Goal: Transaction & Acquisition: Purchase product/service

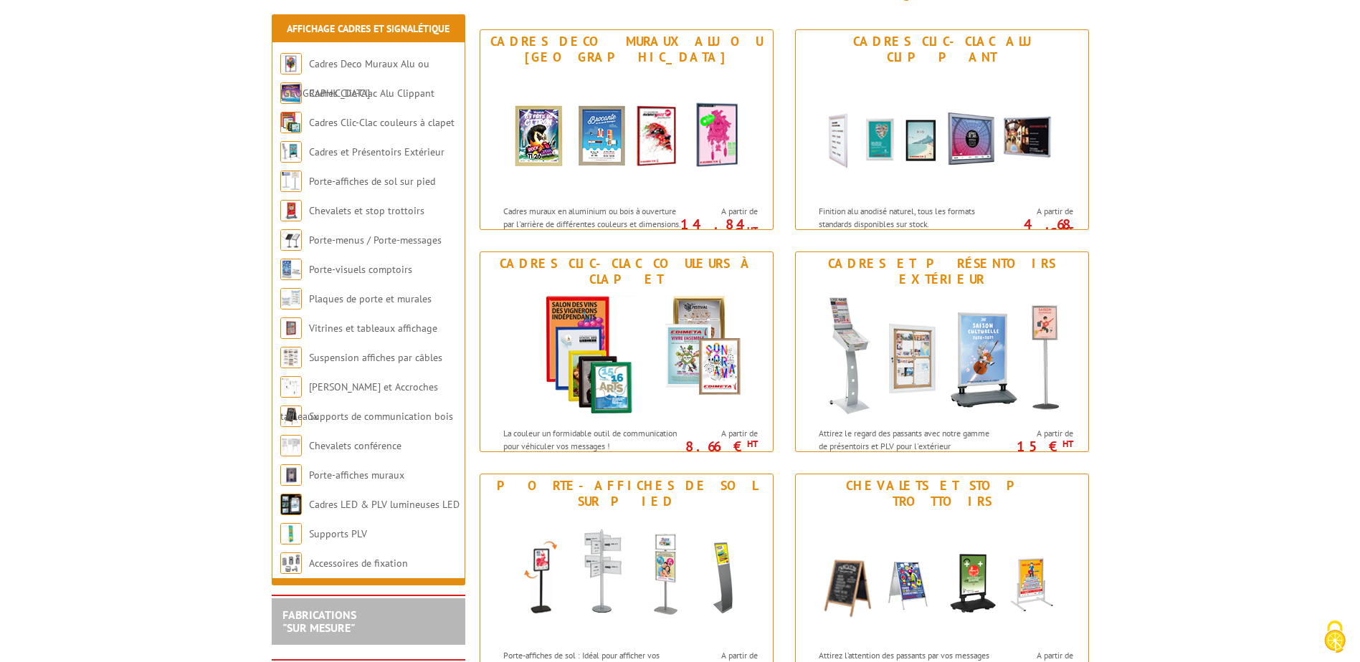
scroll to position [215, 0]
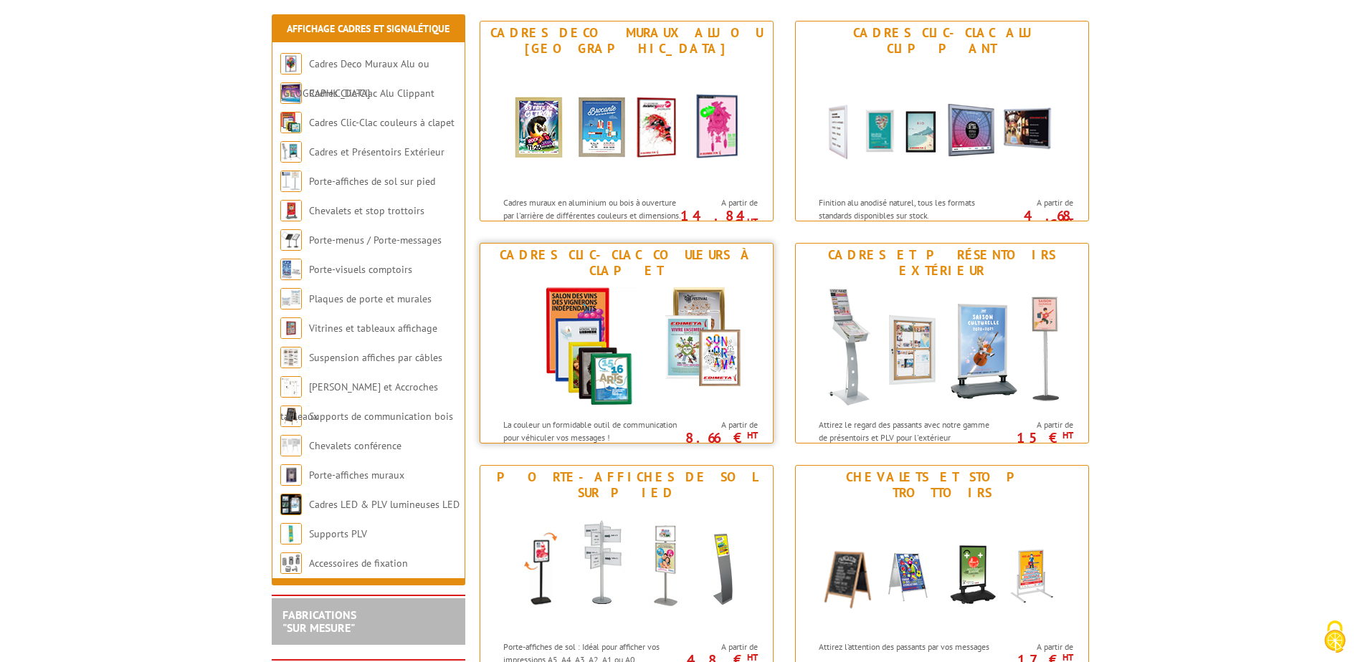
click at [573, 256] on div "Cadres Clic-Clac couleurs à clapet" at bounding box center [626, 263] width 285 height 32
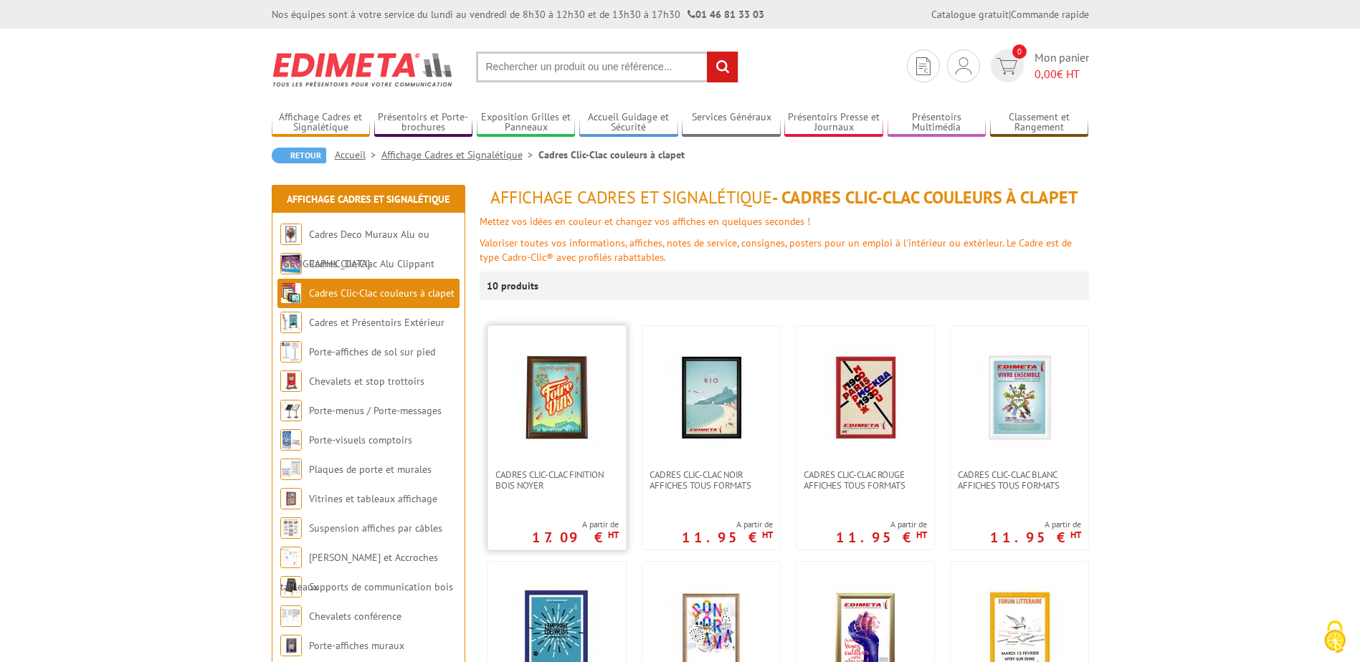
click at [549, 414] on img at bounding box center [557, 398] width 100 height 100
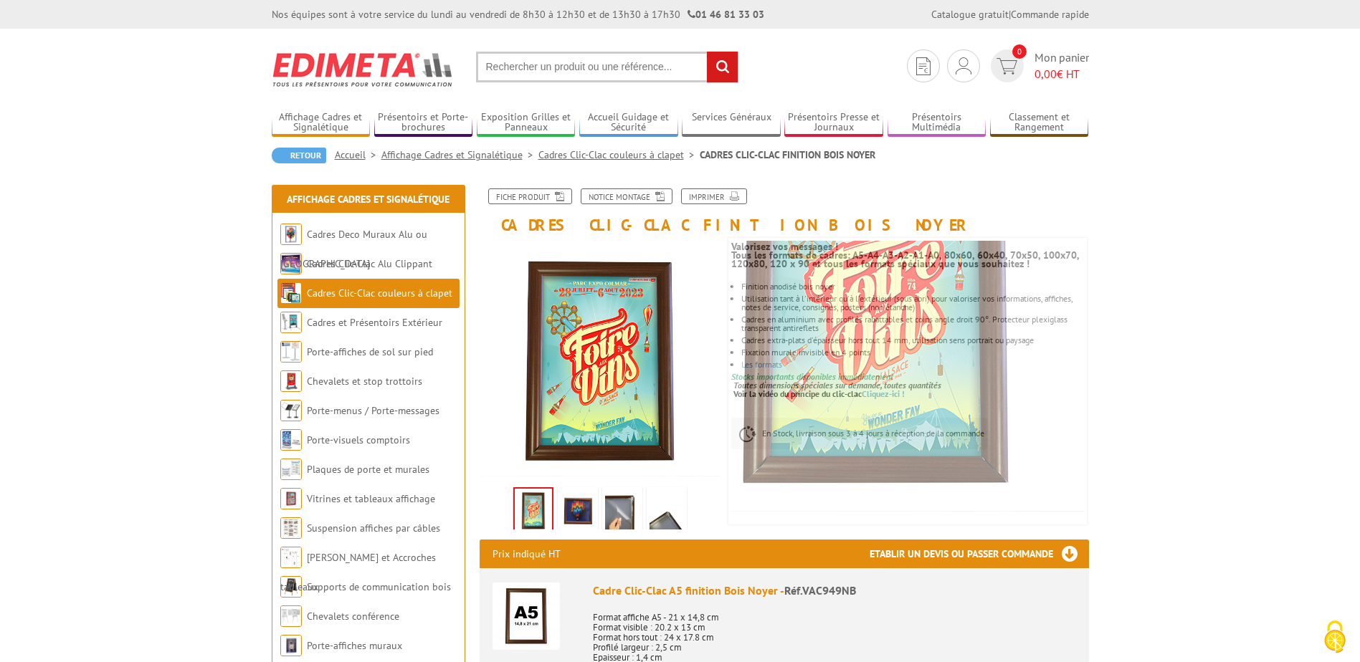
click at [583, 523] on img at bounding box center [577, 512] width 34 height 44
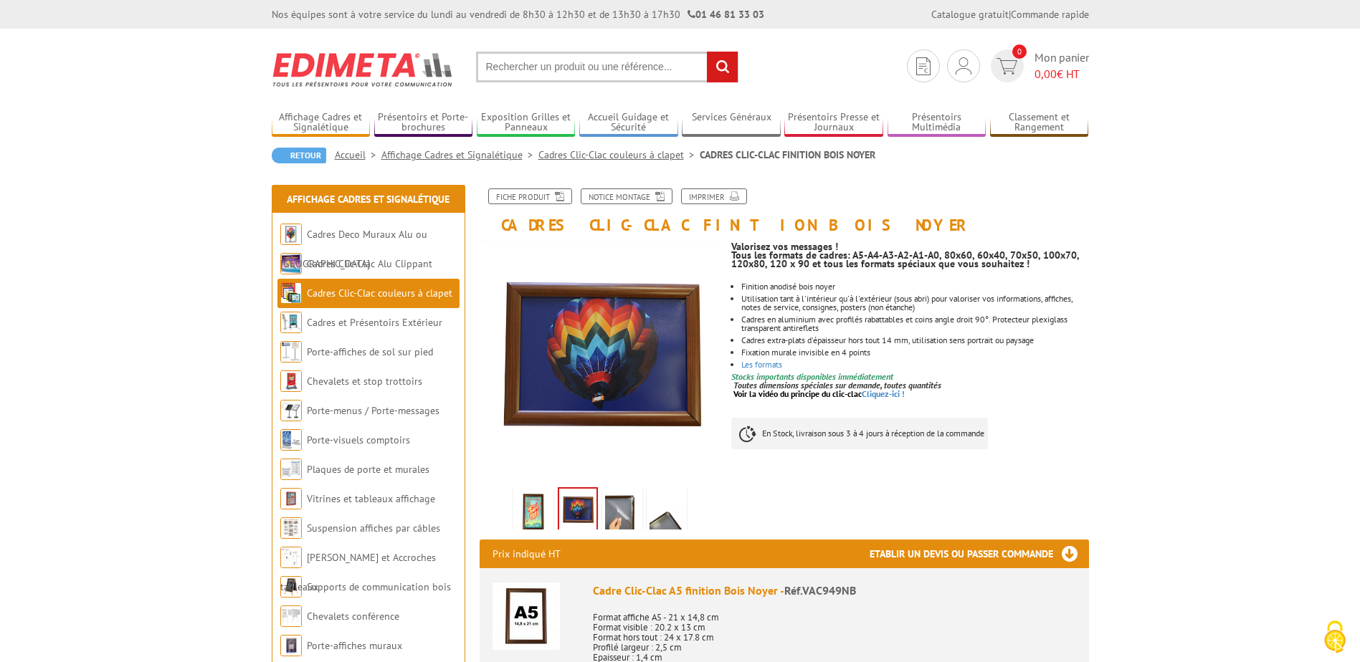
click at [618, 520] on img at bounding box center [622, 512] width 34 height 44
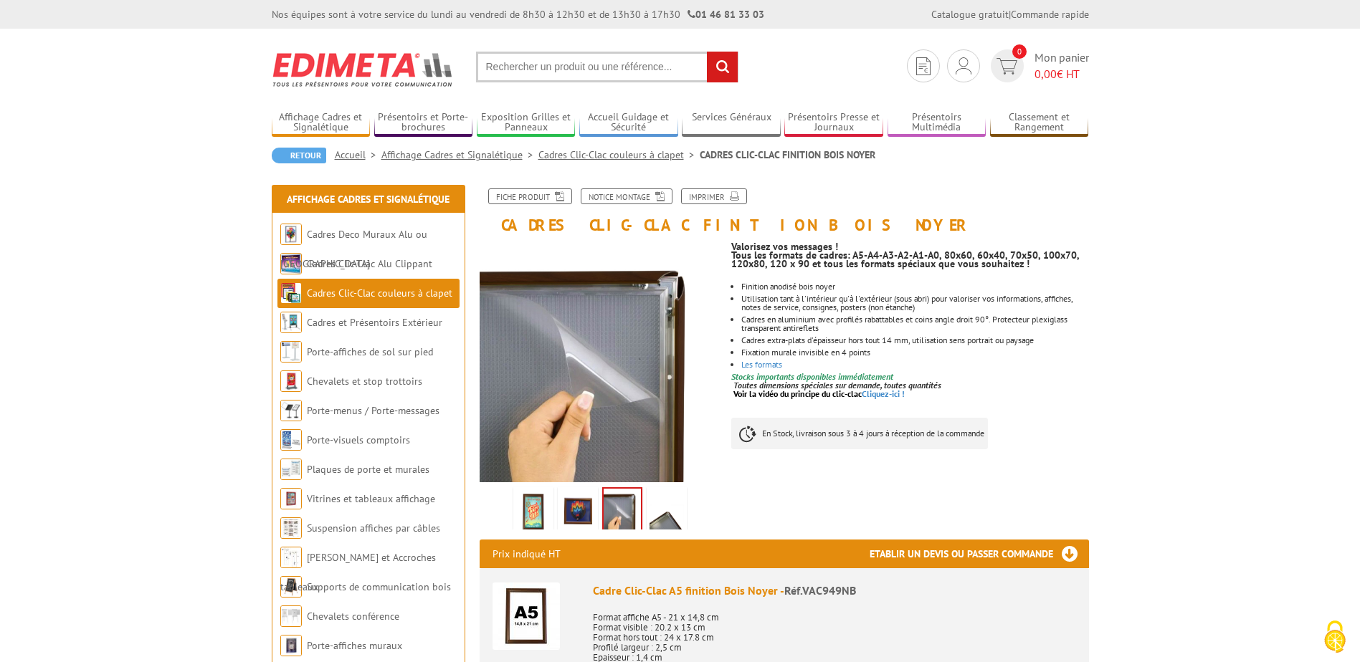
click at [663, 520] on img at bounding box center [666, 512] width 34 height 44
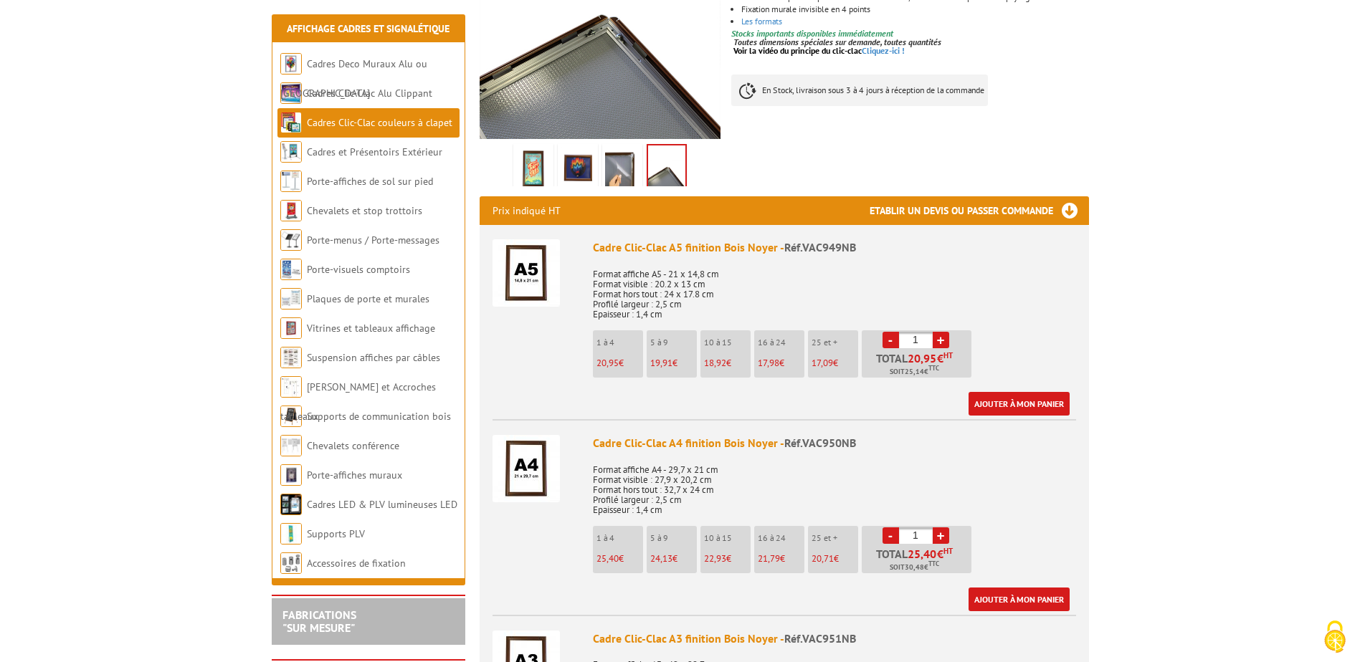
scroll to position [430, 0]
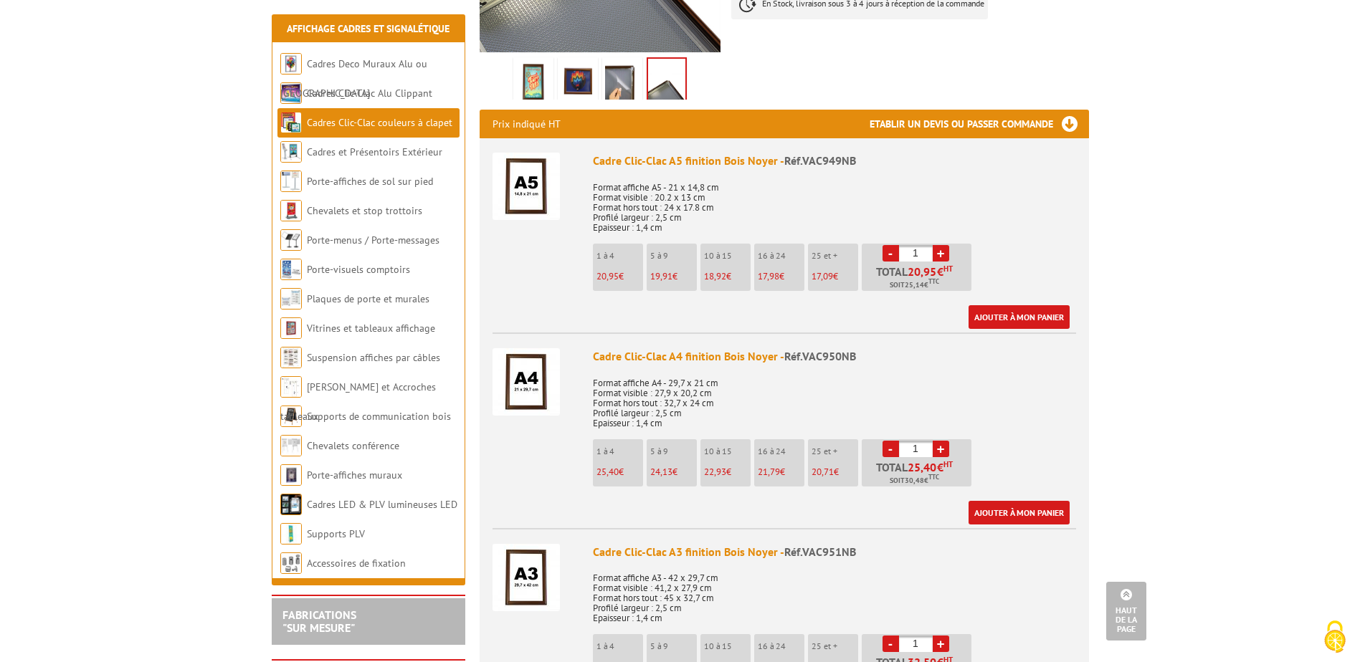
drag, startPoint x: 1216, startPoint y: 523, endPoint x: 1209, endPoint y: 136, distance: 387.1
click at [526, 388] on img at bounding box center [525, 381] width 67 height 67
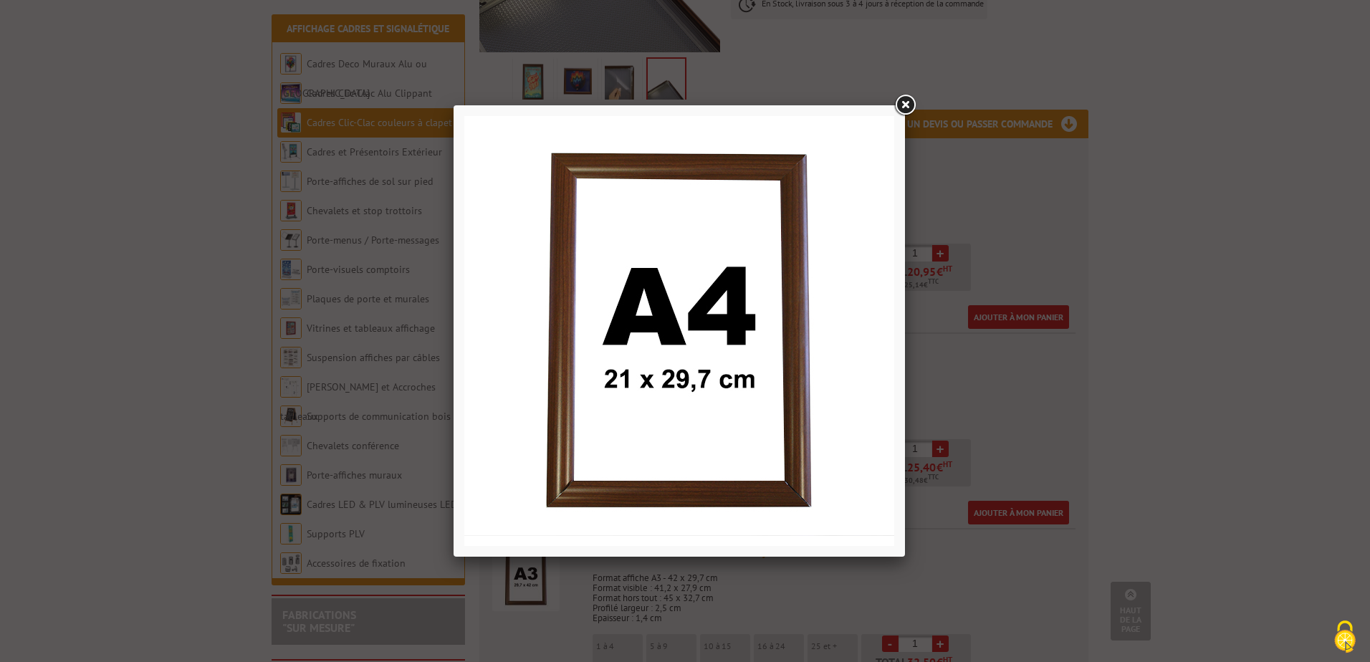
click at [905, 100] on link at bounding box center [905, 105] width 26 height 26
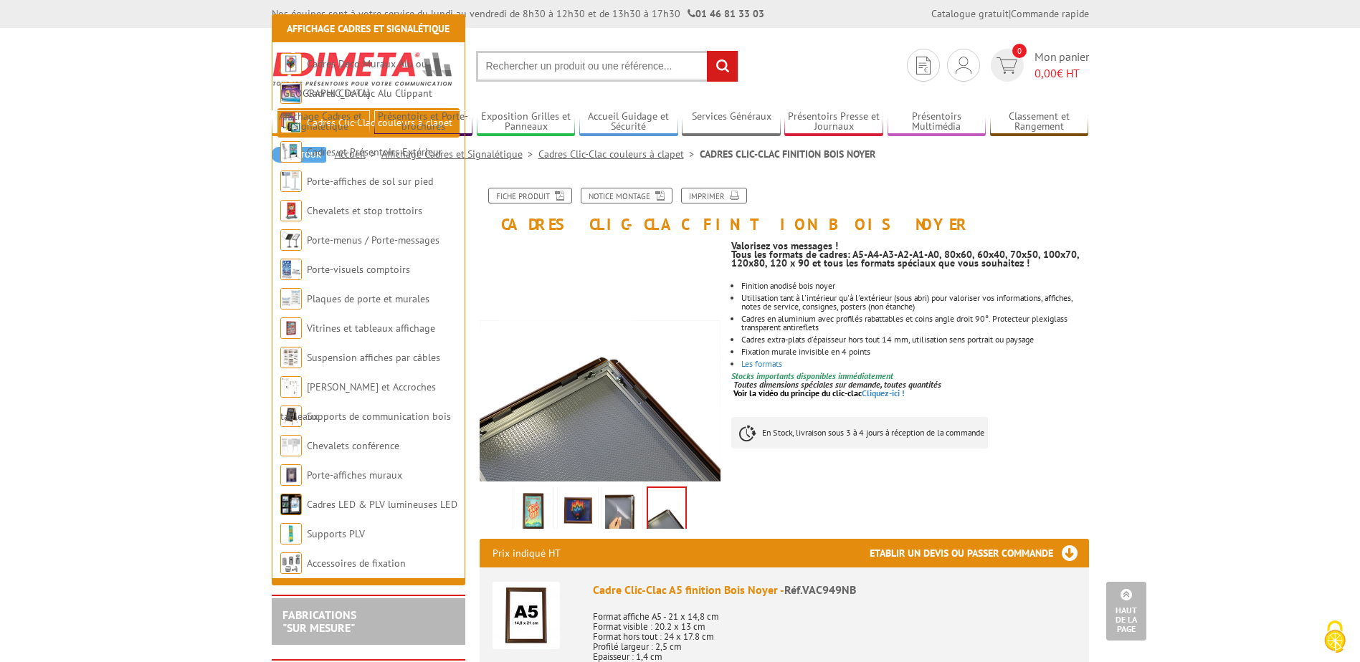
scroll to position [0, 0]
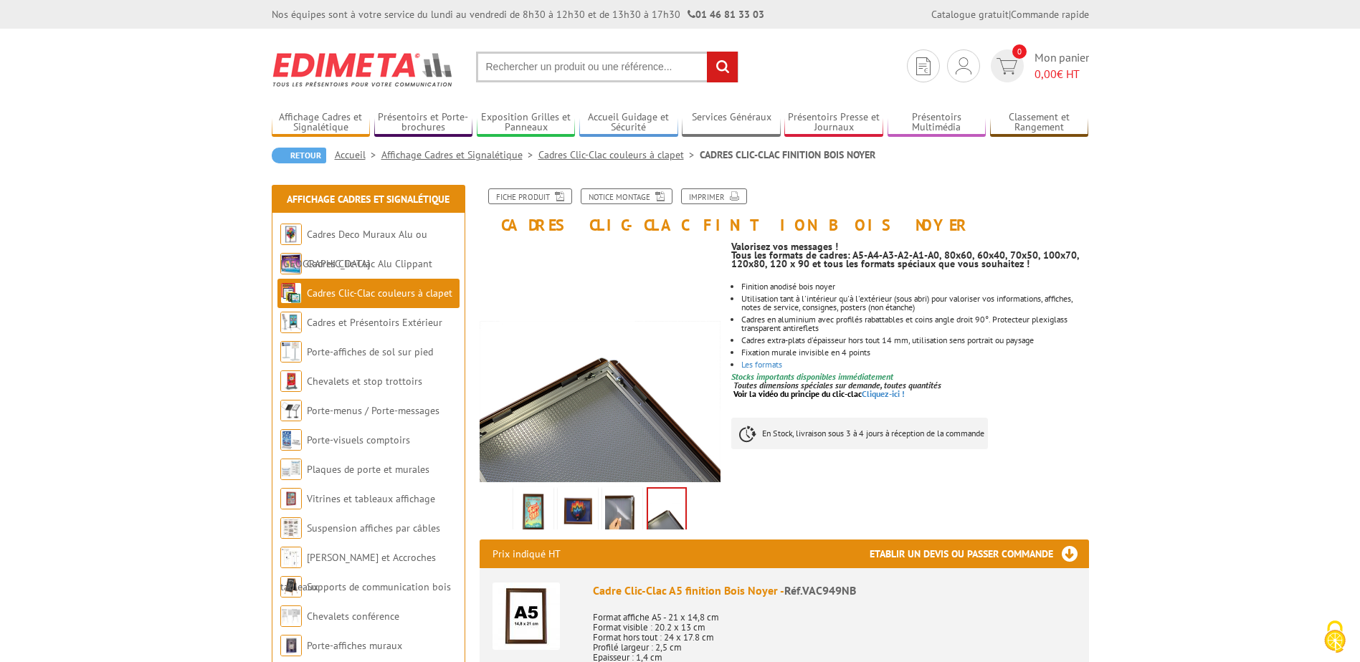
click at [527, 509] on img at bounding box center [533, 512] width 34 height 44
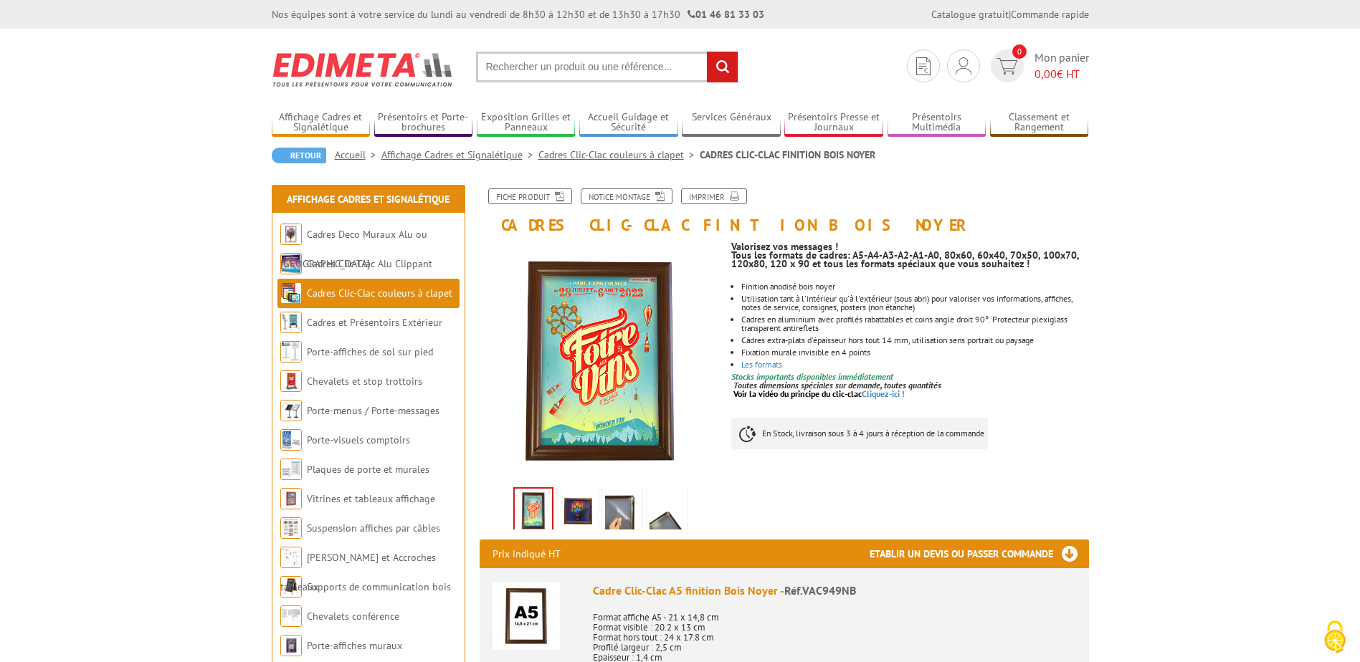
click at [587, 509] on img at bounding box center [577, 512] width 34 height 44
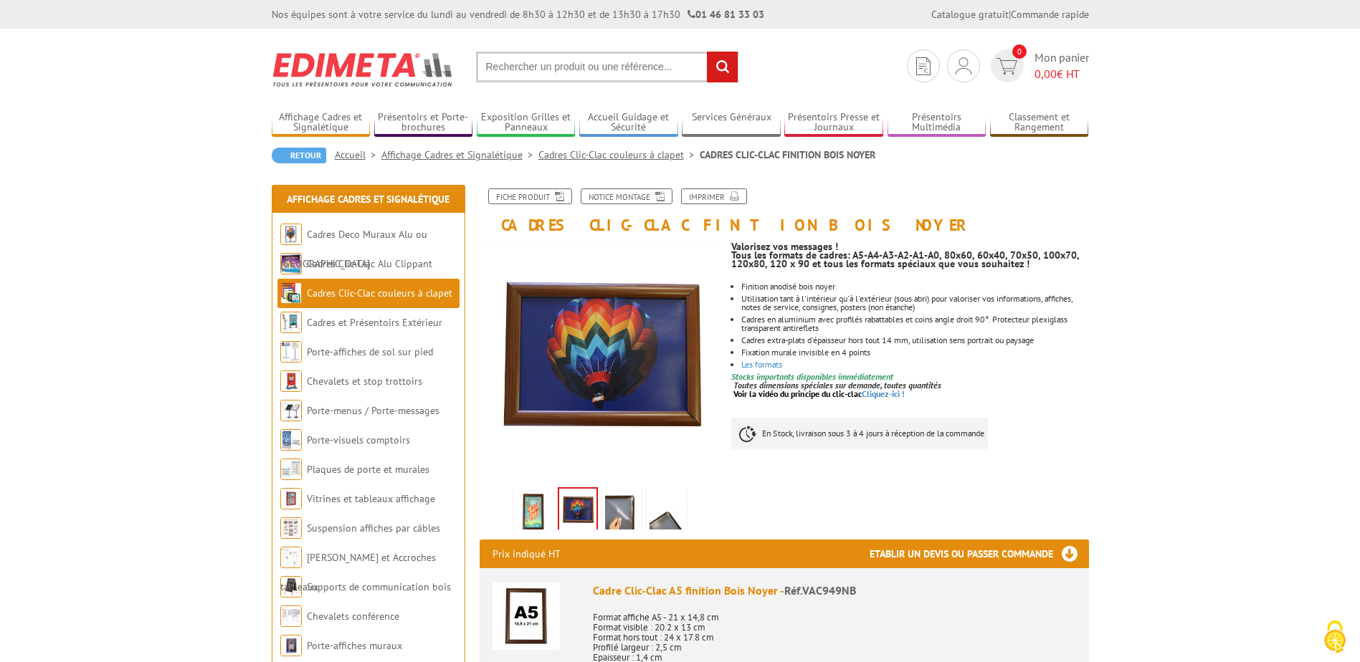
scroll to position [430, 0]
